Goal: Information Seeking & Learning: Learn about a topic

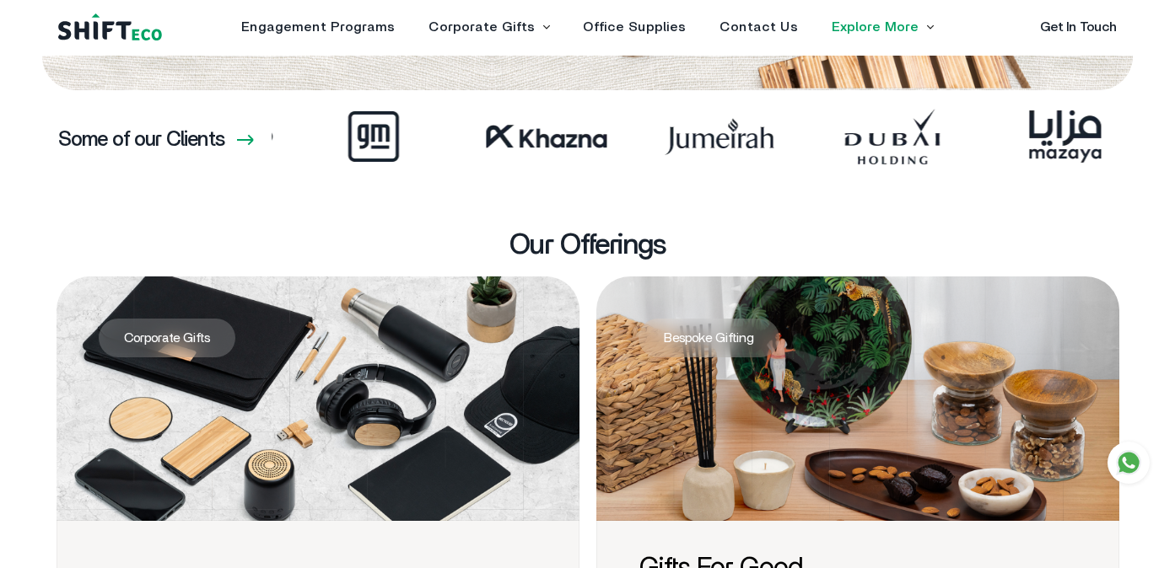
scroll to position [413, 0]
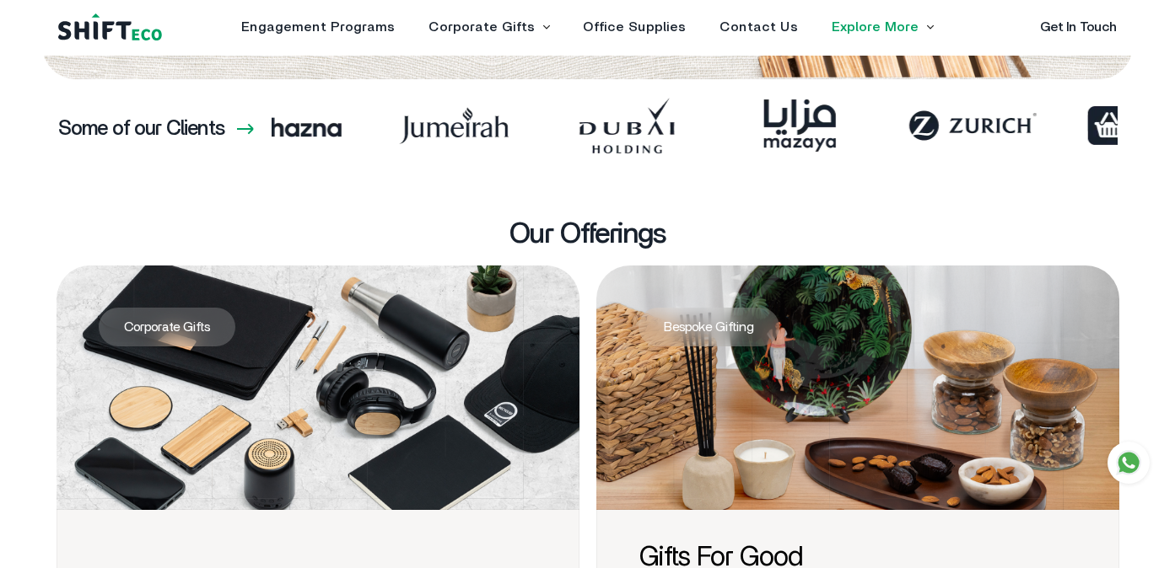
click at [1130, 459] on icon at bounding box center [1128, 463] width 21 height 21
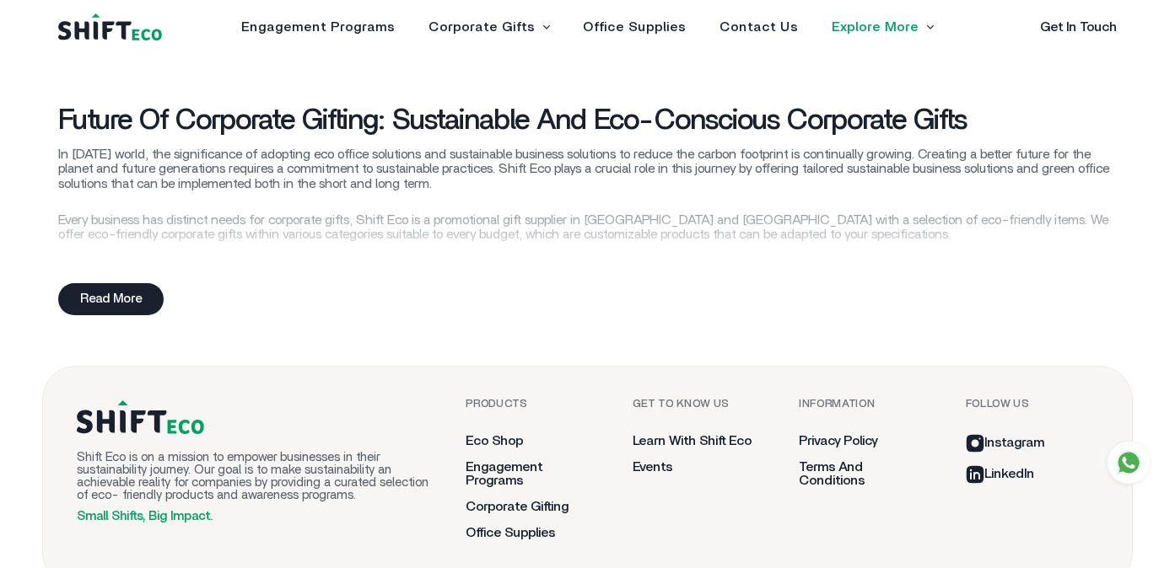
scroll to position [4705, 0]
click at [121, 312] on div "Read More" at bounding box center [110, 299] width 105 height 32
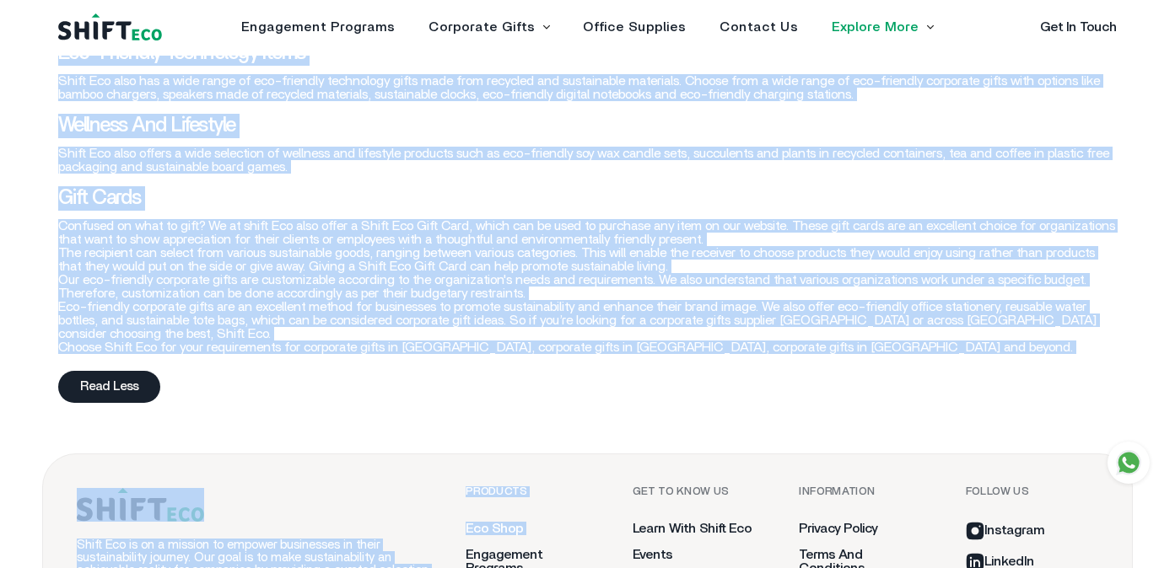
scroll to position [5562, 0]
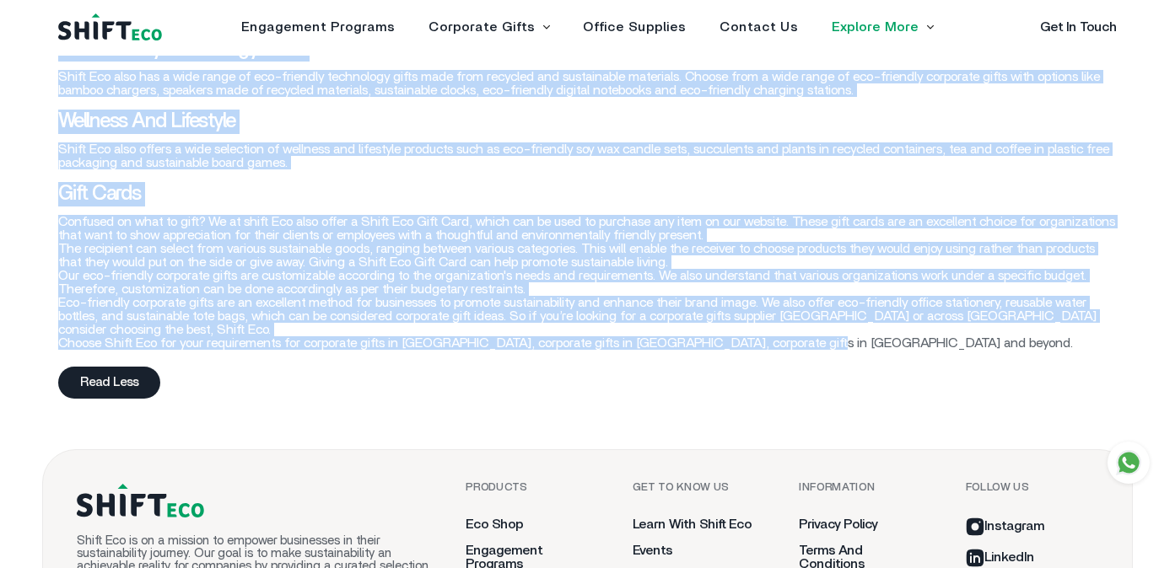
drag, startPoint x: 63, startPoint y: 335, endPoint x: 814, endPoint y: 347, distance: 750.7
copy div "Future of Corporate Gifting: Sustainable and Eco-Conscious Corporate Gifts In […"
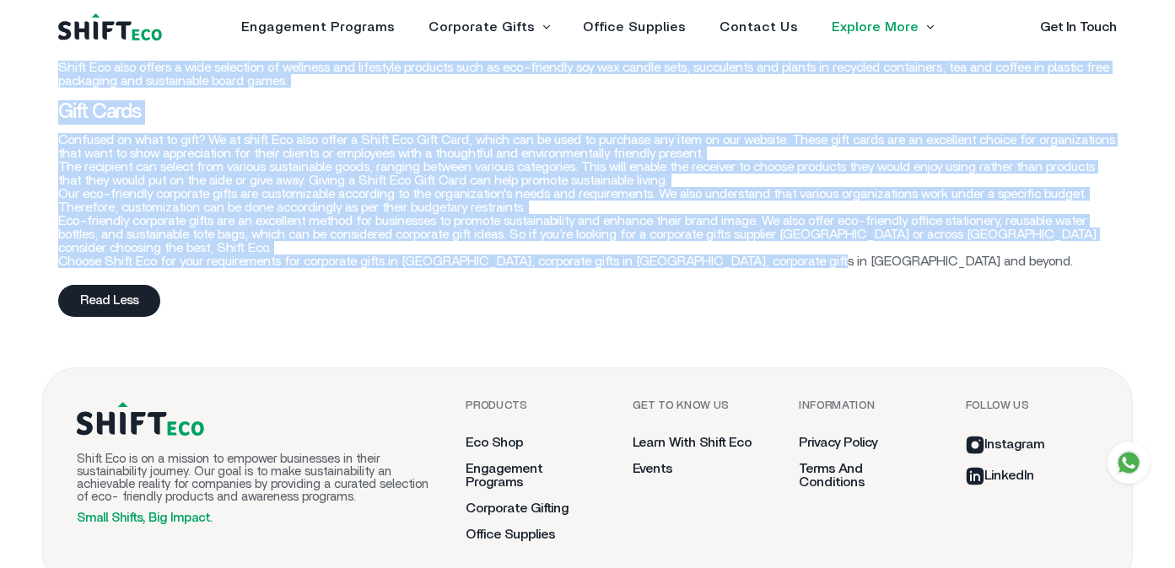
scroll to position [5674, 0]
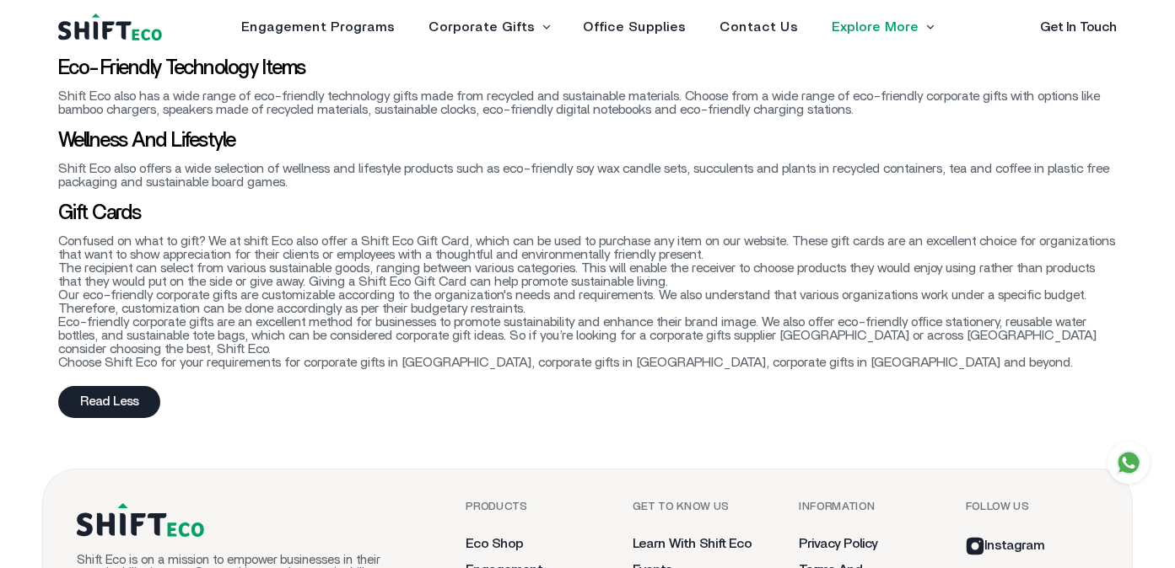
scroll to position [5703, 0]
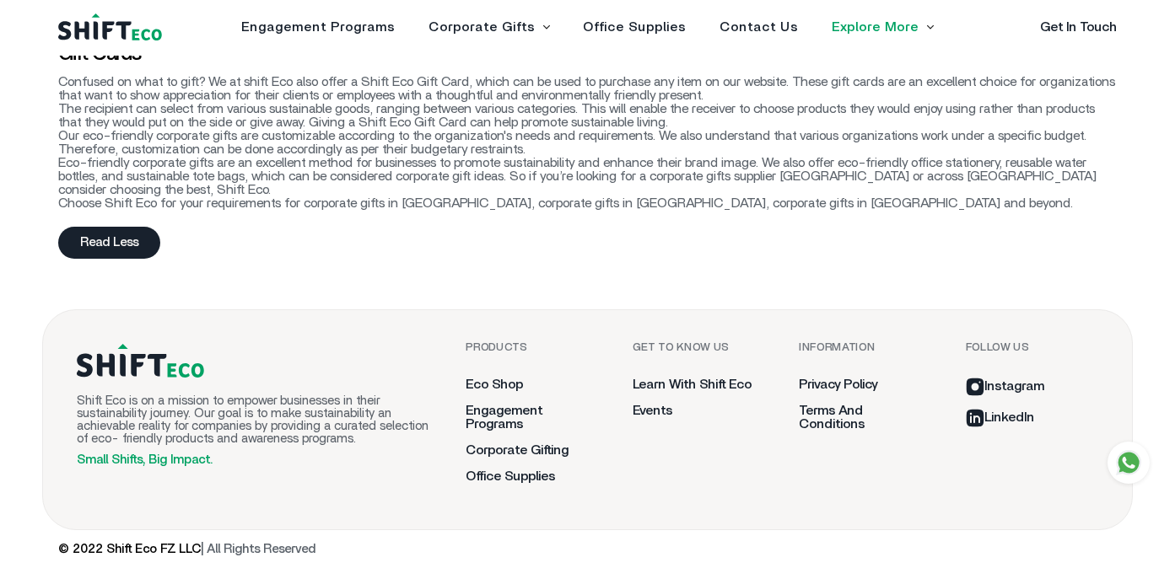
click at [854, 384] on link "Privacy Policy" at bounding box center [838, 384] width 78 height 13
